Goal: Task Accomplishment & Management: Manage account settings

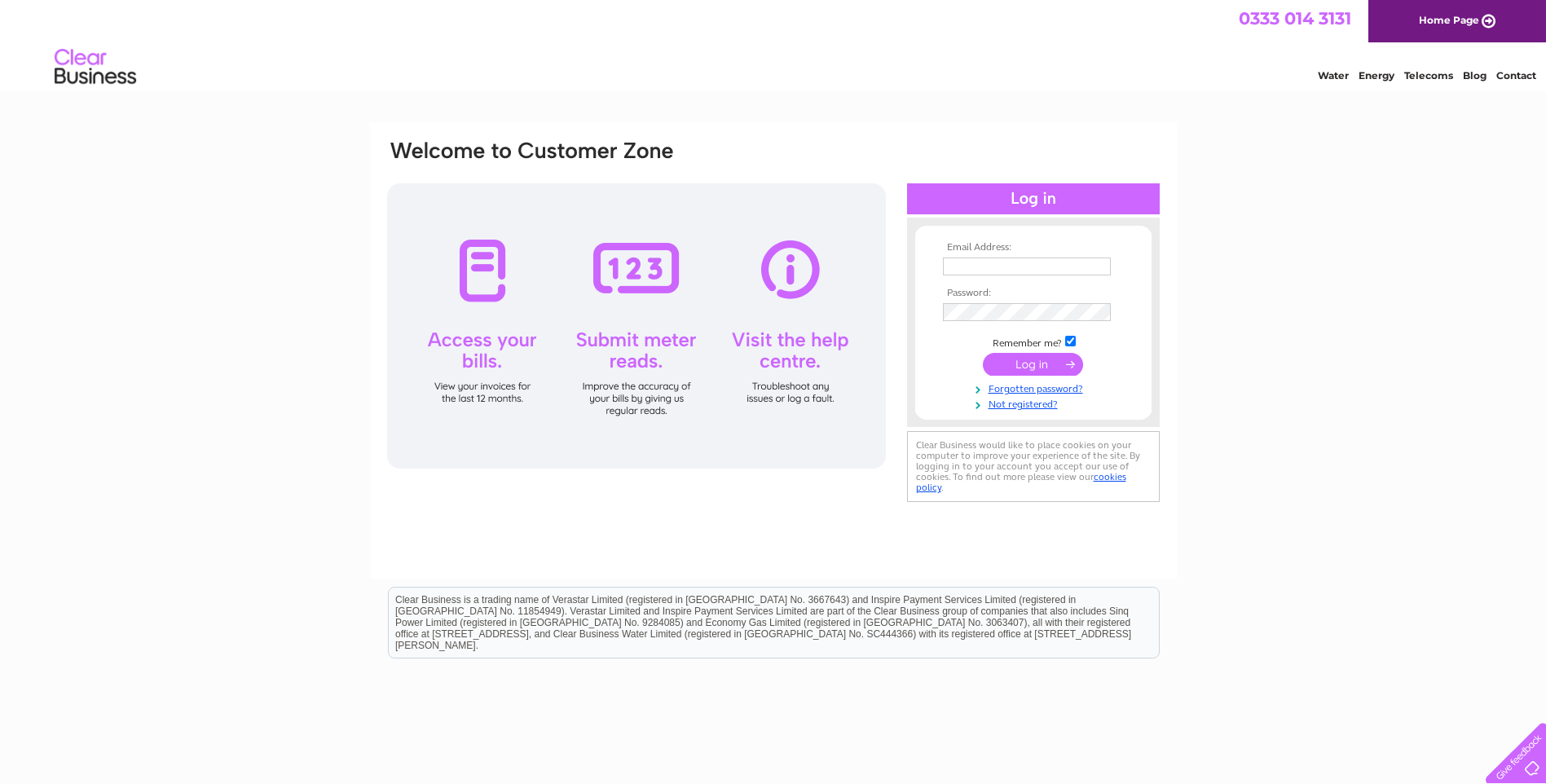
type input "[EMAIL_ADDRESS][DOMAIN_NAME]"
click at [1043, 360] on input "submit" at bounding box center [1033, 364] width 100 height 23
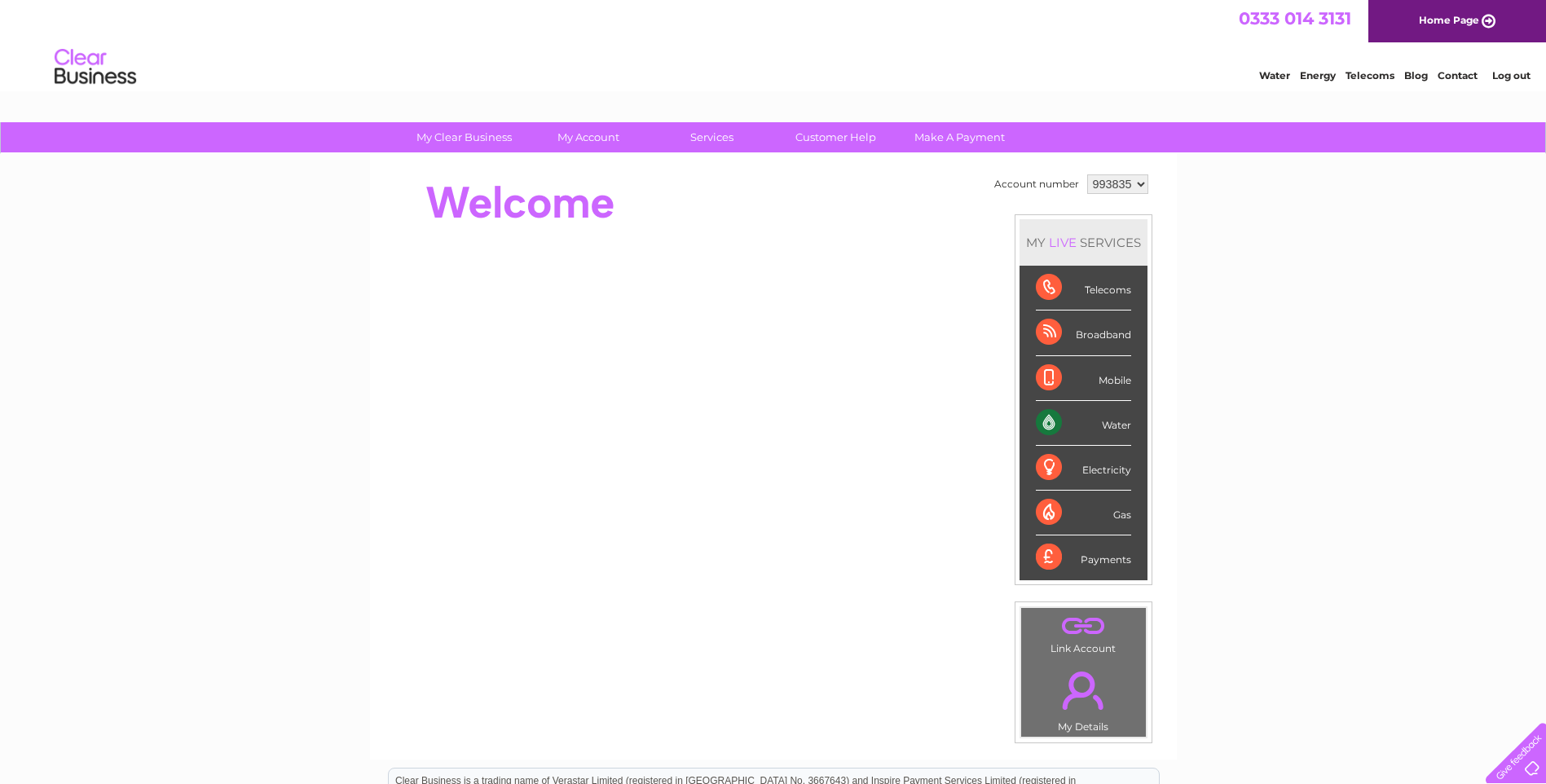
click at [1043, 426] on div "Water" at bounding box center [1083, 423] width 96 height 44
click at [1112, 423] on div "Water" at bounding box center [1083, 423] width 96 height 44
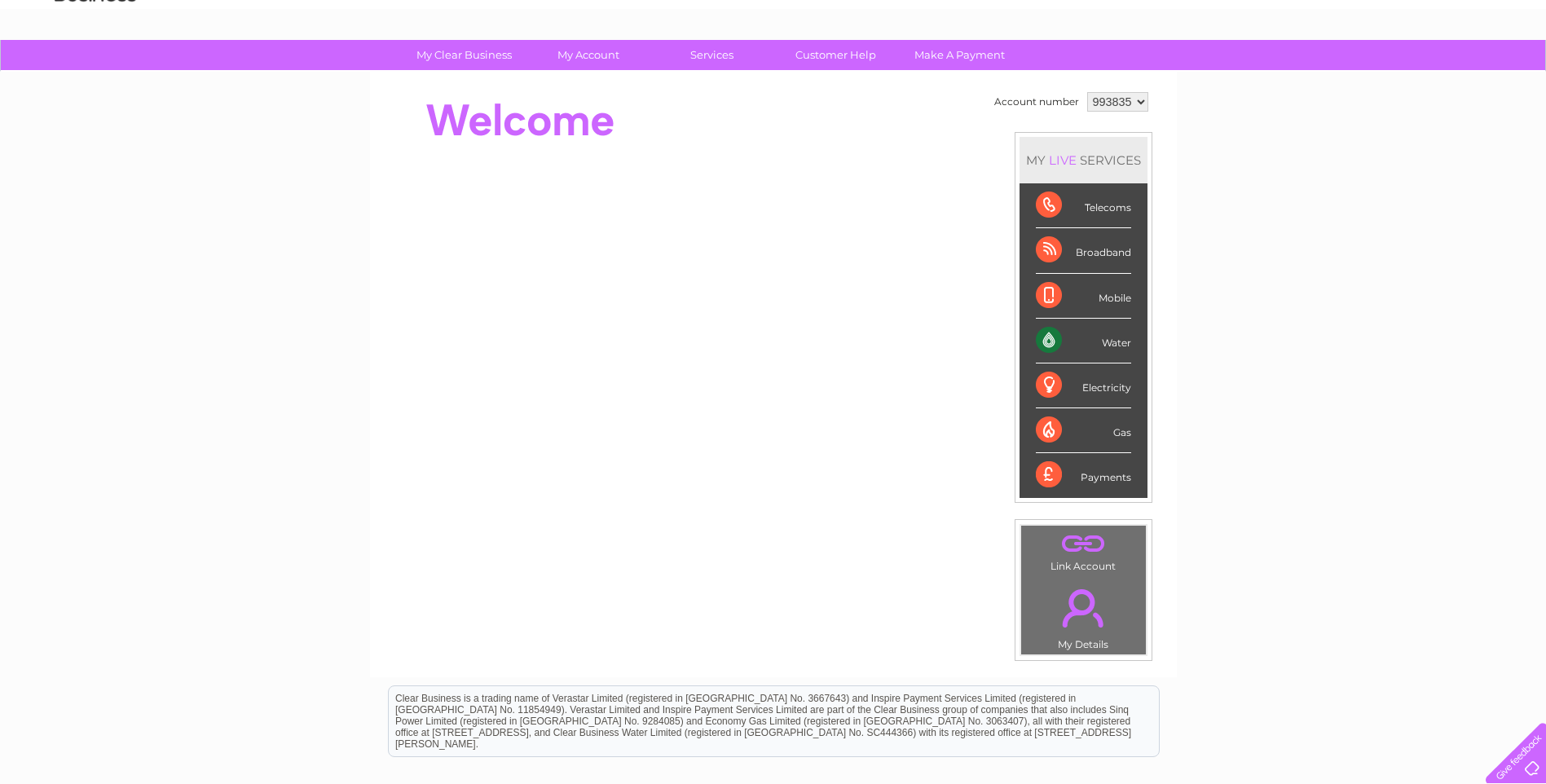
scroll to position [81, 0]
click at [1122, 354] on div "Water" at bounding box center [1083, 342] width 96 height 44
drag, startPoint x: 1122, startPoint y: 354, endPoint x: 1112, endPoint y: 322, distance: 33.5
click at [1112, 322] on div "Water" at bounding box center [1083, 342] width 96 height 44
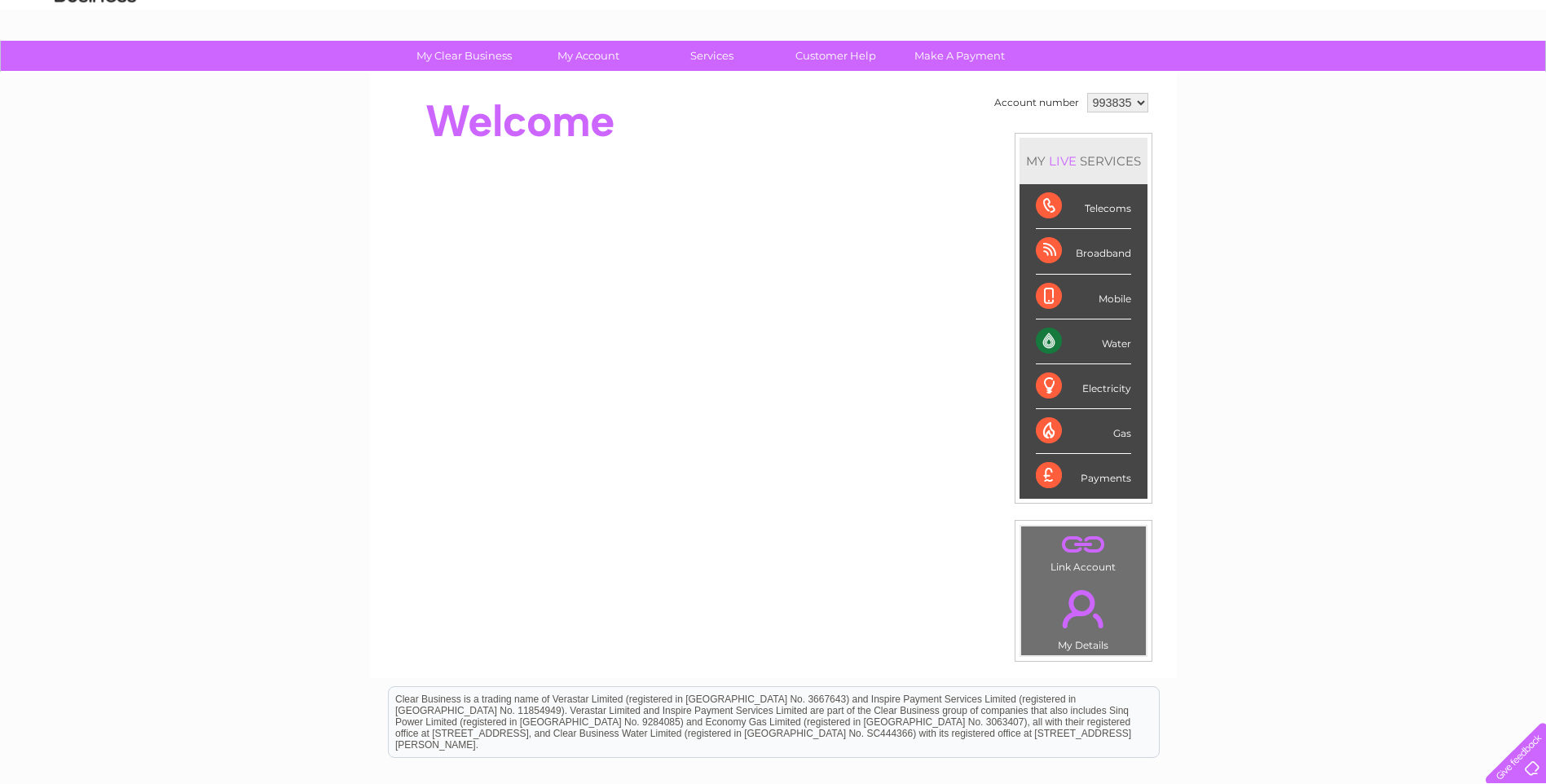
click at [1040, 345] on div "Water" at bounding box center [1083, 342] width 96 height 44
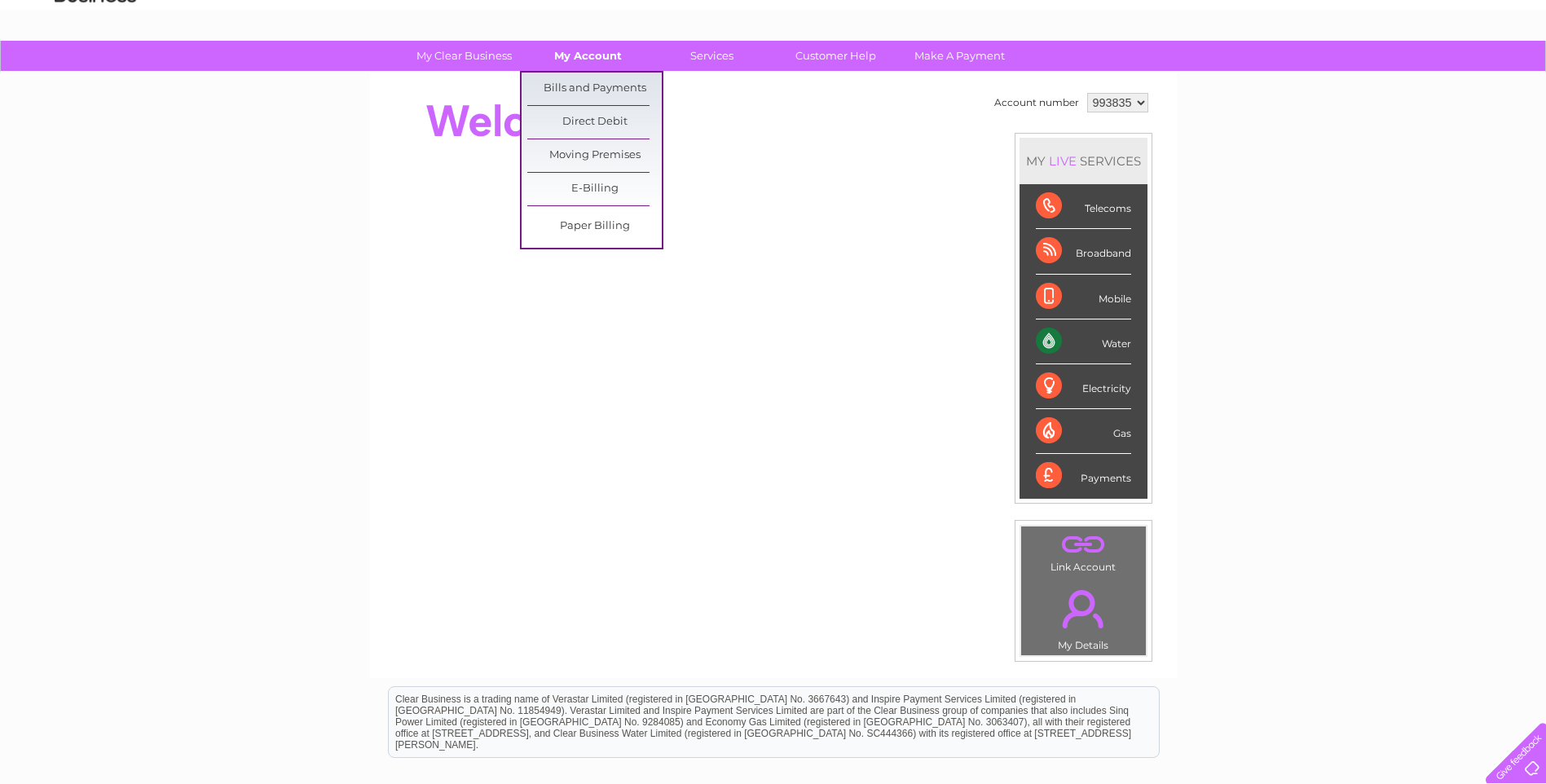
click at [573, 63] on link "My Account" at bounding box center [587, 56] width 134 height 30
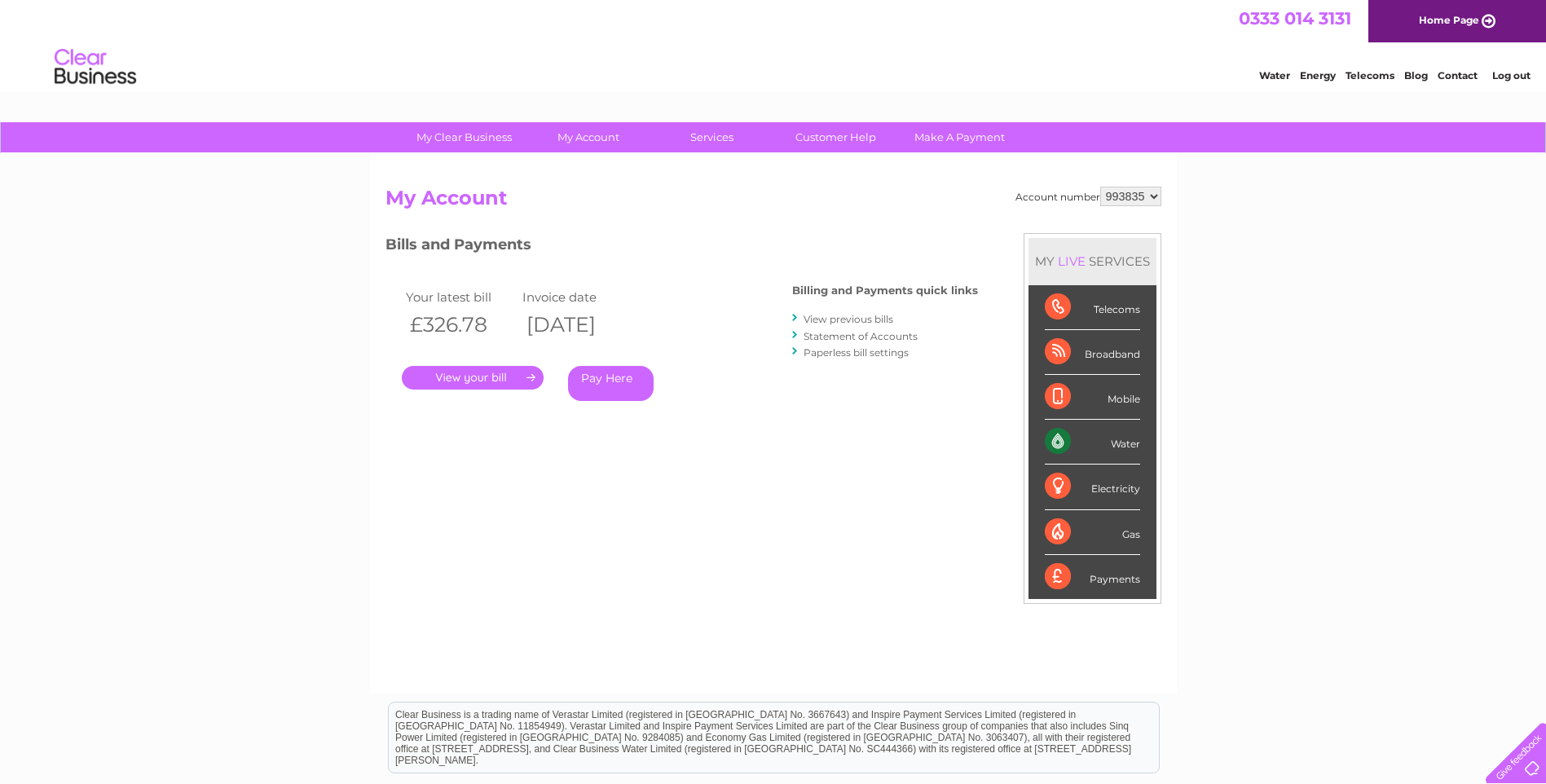
click at [456, 375] on link "." at bounding box center [473, 378] width 142 height 24
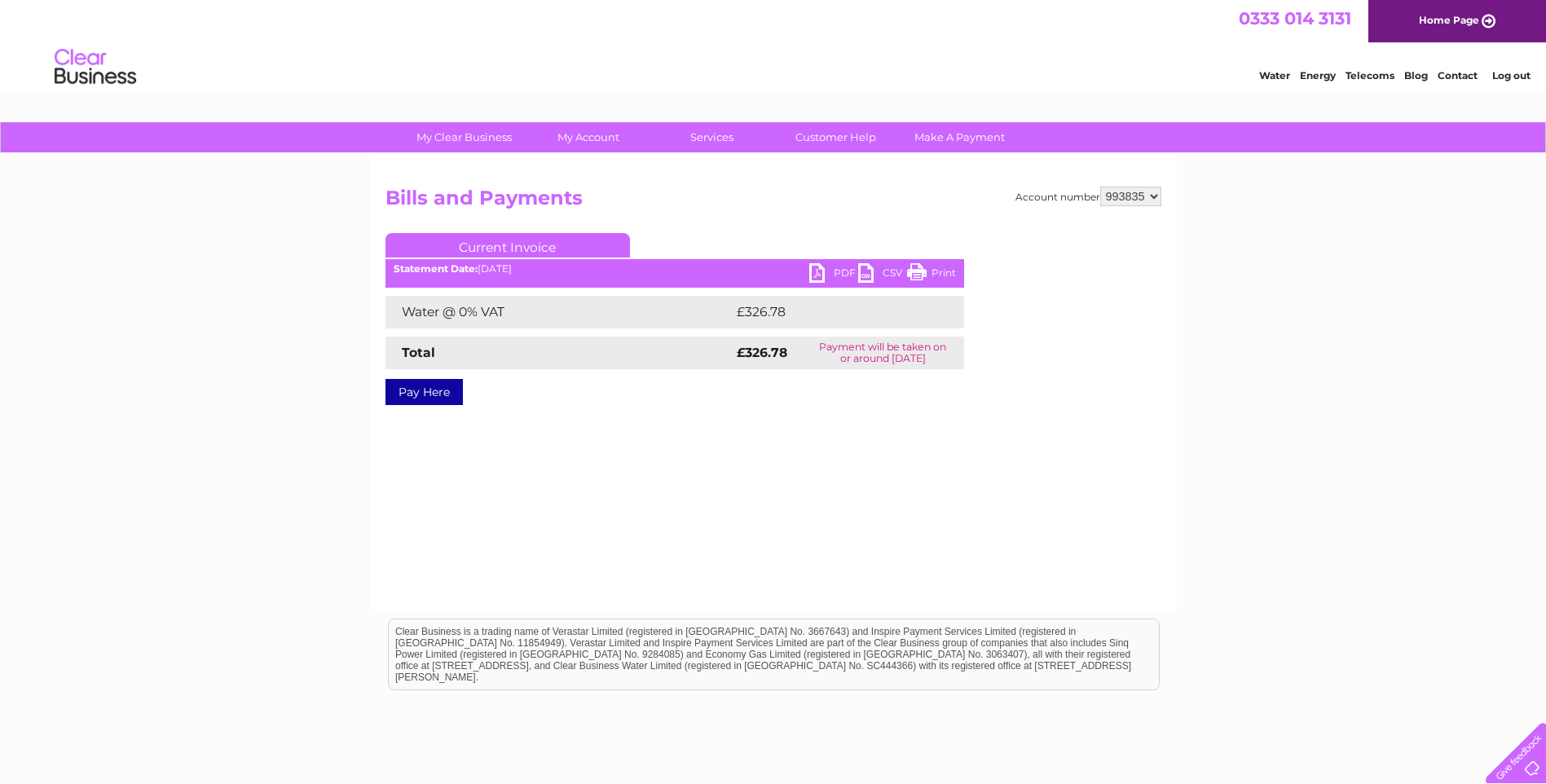
click at [821, 270] on link "PDF" at bounding box center [833, 275] width 49 height 24
